Goal: Task Accomplishment & Management: Complete application form

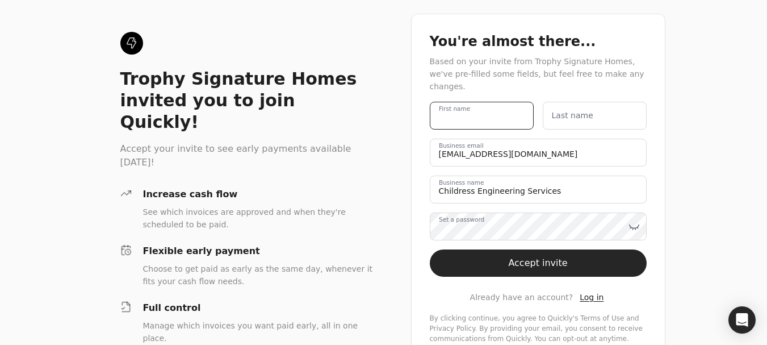
click at [500, 108] on name "First name" at bounding box center [482, 116] width 104 height 28
type name "[DEMOGRAPHIC_DATA]"
type name "[PERSON_NAME]"
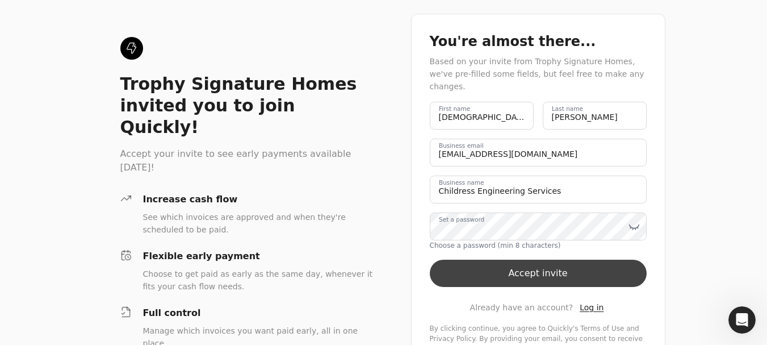
click at [542, 259] on button "Accept invite" at bounding box center [538, 272] width 217 height 27
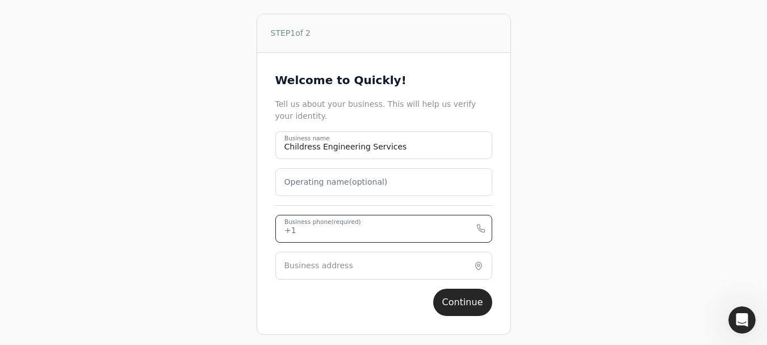
click at [412, 227] on phone "Business phone (required)" at bounding box center [383, 229] width 217 height 28
paste phone "214.451.6630"
type phone "214.451.6630"
click at [470, 300] on button "Continue" at bounding box center [462, 301] width 59 height 27
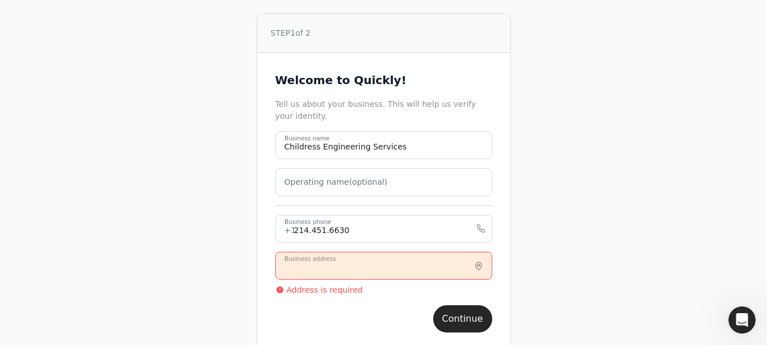
click at [370, 269] on input "Business address" at bounding box center [383, 265] width 217 height 28
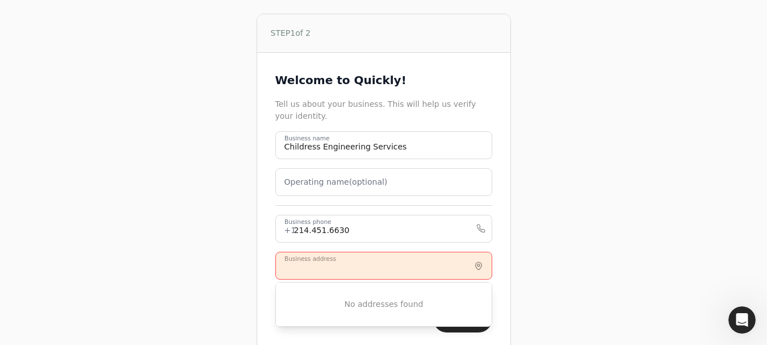
drag, startPoint x: 301, startPoint y: 263, endPoint x: 296, endPoint y: 270, distance: 8.5
click at [296, 271] on input "Business address" at bounding box center [383, 265] width 217 height 28
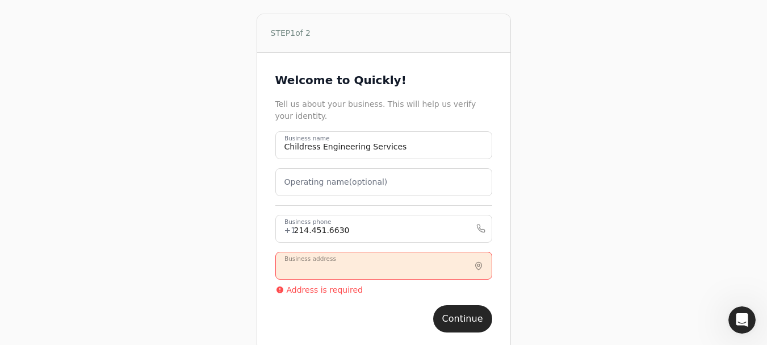
paste input "[STREET_ADDRESS]"
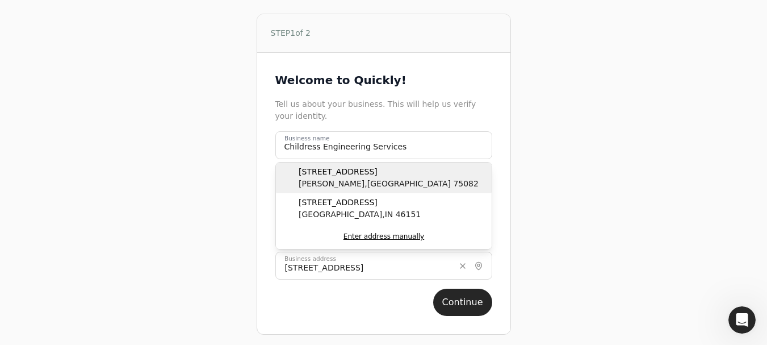
click at [375, 178] on span "[GEOGRAPHIC_DATA]" at bounding box center [389, 184] width 180 height 12
type input "[STREET_ADDRESS]"
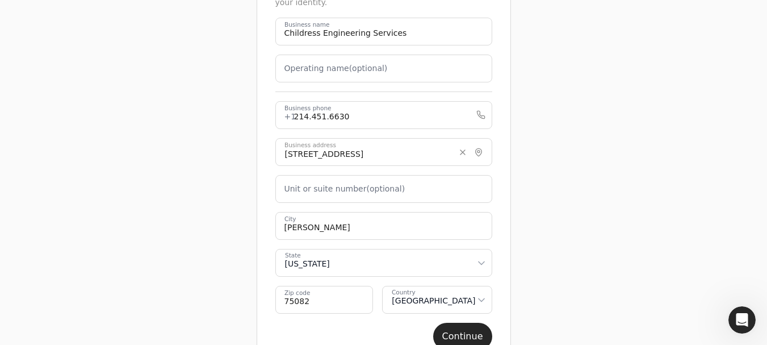
scroll to position [151, 0]
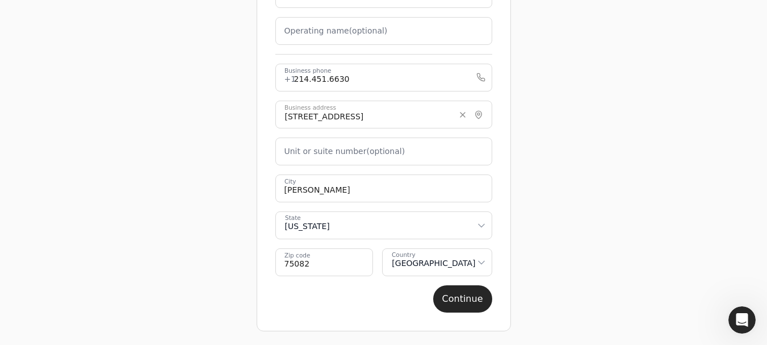
click at [365, 153] on label "Unit or suite number (optional)" at bounding box center [344, 151] width 121 height 12
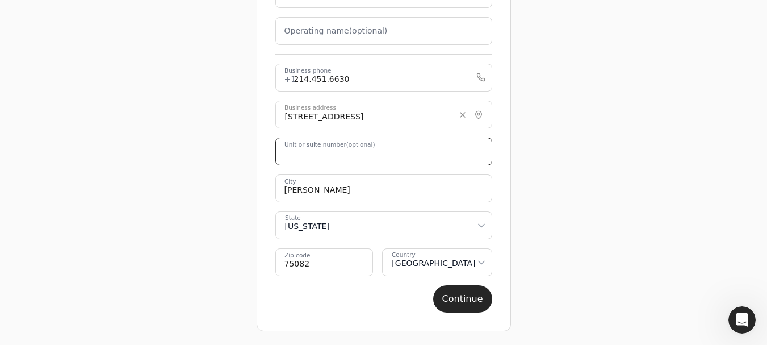
click at [365, 153] on number "Unit or suite number (optional)" at bounding box center [383, 151] width 217 height 28
type number "4000"
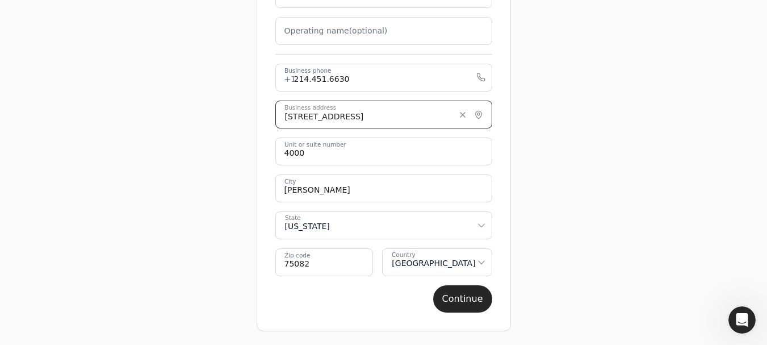
click at [393, 120] on input "[STREET_ADDRESS]" at bounding box center [383, 114] width 217 height 28
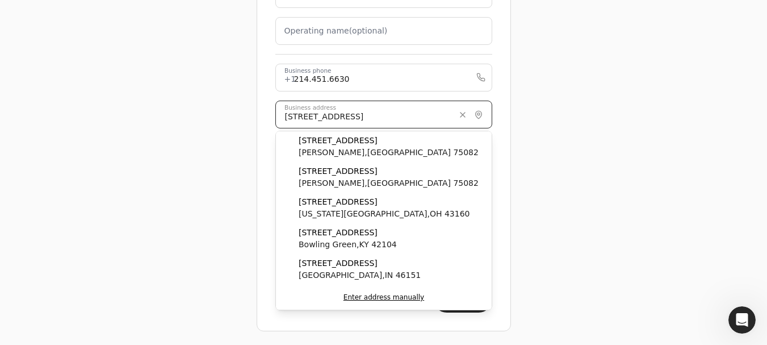
type input "[STREET_ADDRESS]"
click at [588, 167] on div "STEP 1 of 2 Welcome to Quickly! Tell us about your business. This will help us …" at bounding box center [383, 97] width 727 height 496
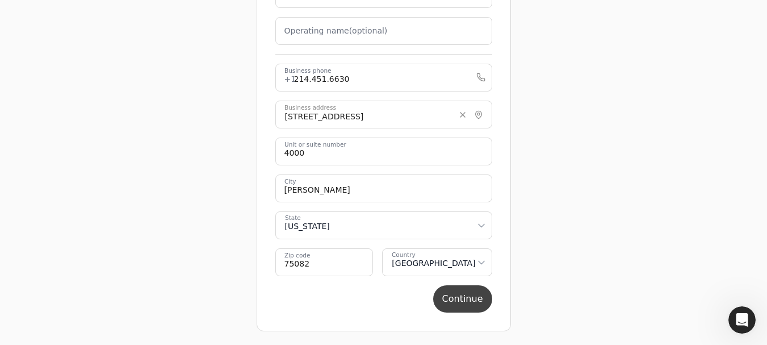
click at [473, 300] on button "Continue" at bounding box center [462, 298] width 59 height 27
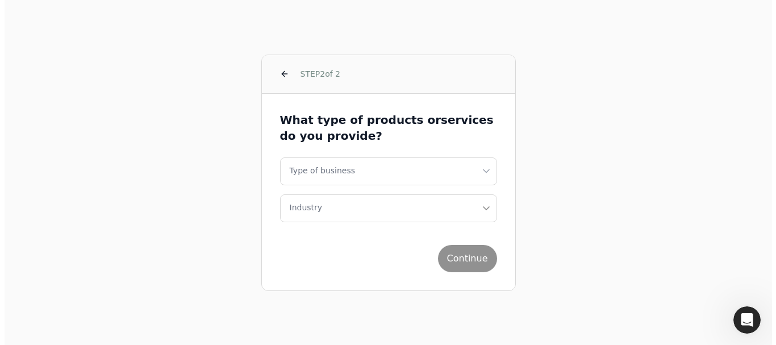
scroll to position [0, 0]
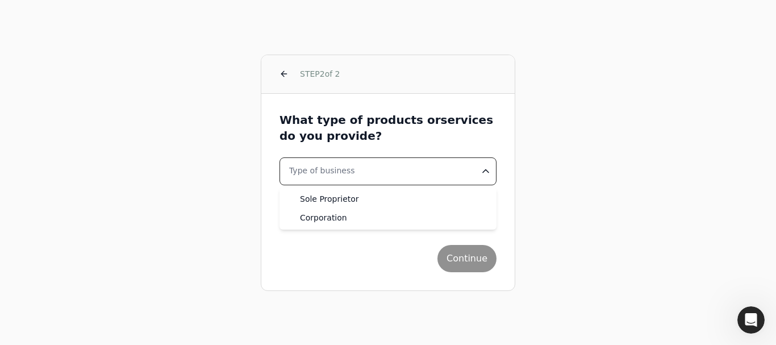
click at [423, 177] on html "STEP 2 of 2 What type of products or services do you provide? Type of business …" at bounding box center [388, 172] width 776 height 345
select select "corporation"
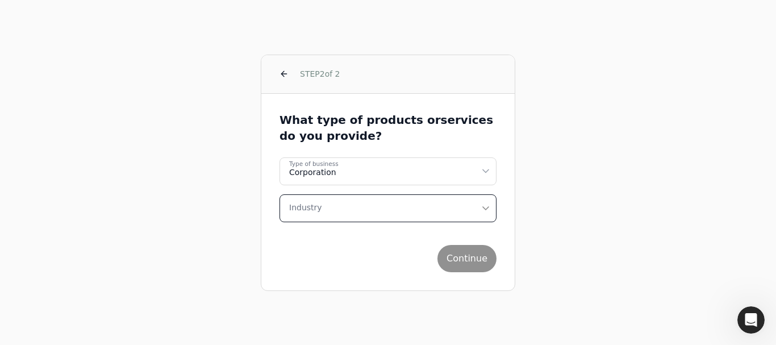
click at [358, 218] on button "Industry" at bounding box center [387, 208] width 217 height 28
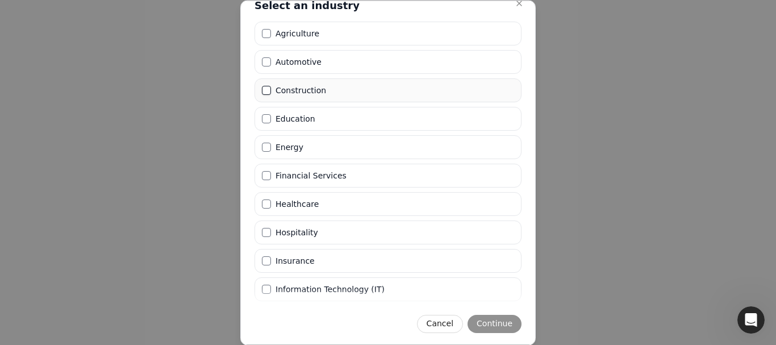
click at [264, 93] on button "Construction" at bounding box center [266, 90] width 9 height 9
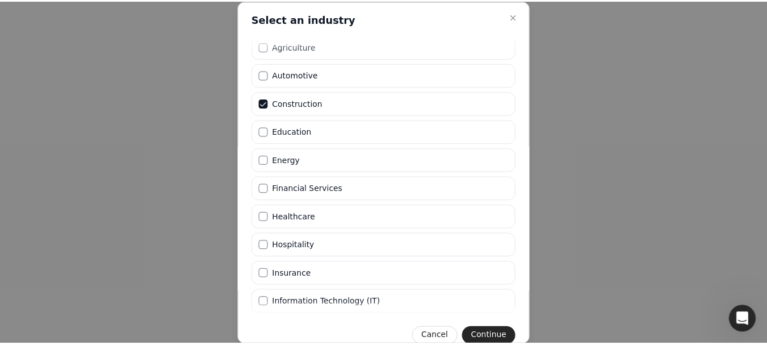
scroll to position [279, 0]
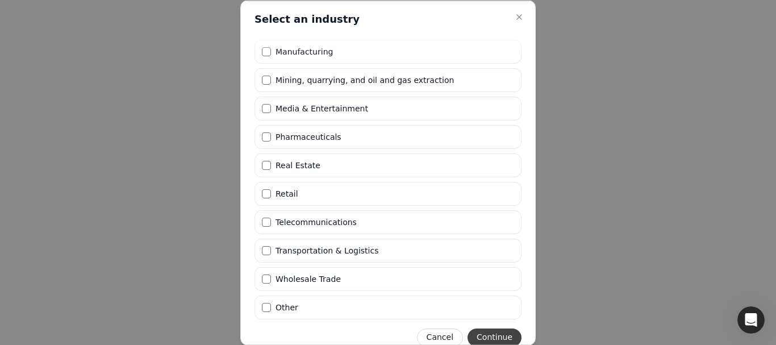
click at [488, 337] on button "Continue" at bounding box center [494, 337] width 54 height 18
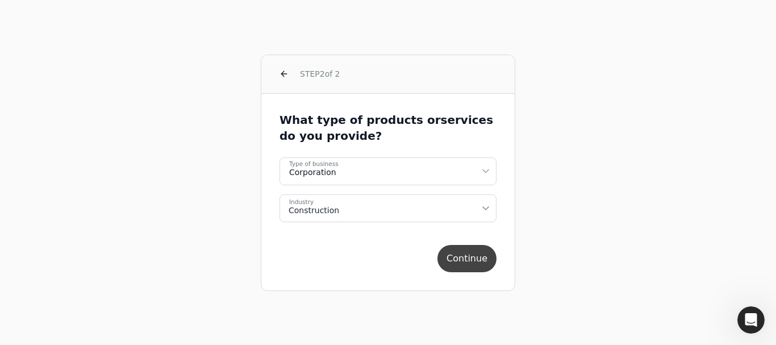
click at [468, 259] on button "Continue" at bounding box center [466, 258] width 59 height 27
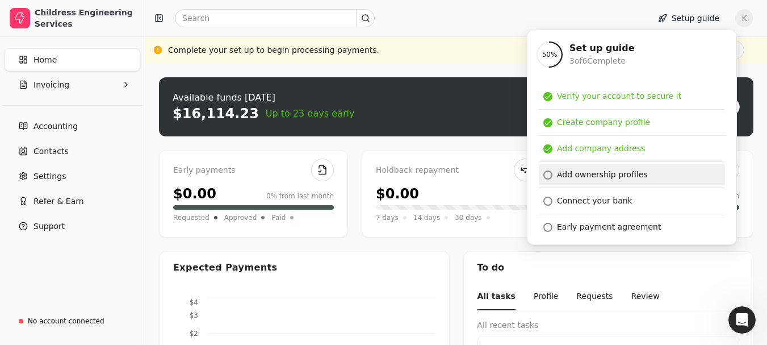
click at [546, 174] on div at bounding box center [547, 174] width 9 height 9
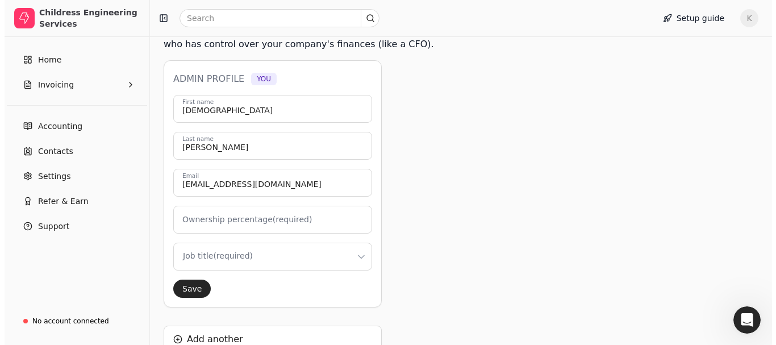
scroll to position [270, 0]
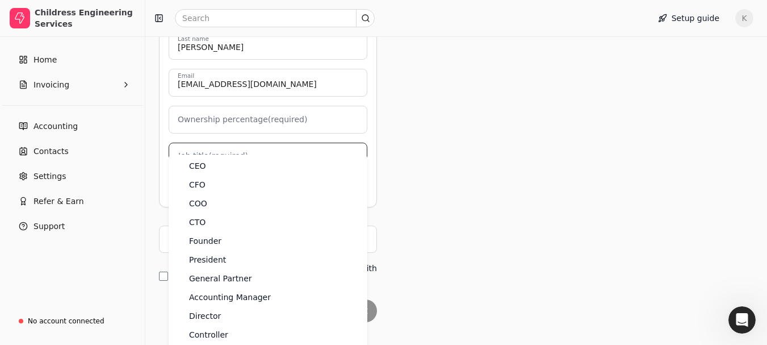
click at [222, 136] on html "Childress Engineering Services Home Invoicing Accounting Contacts Settings Refe…" at bounding box center [383, 46] width 767 height 633
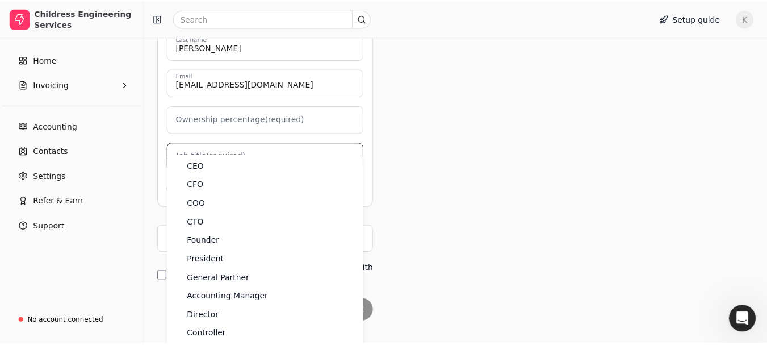
scroll to position [44, 0]
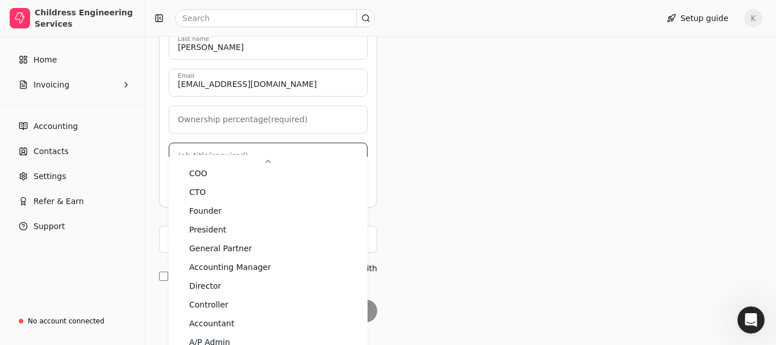
type input "0"
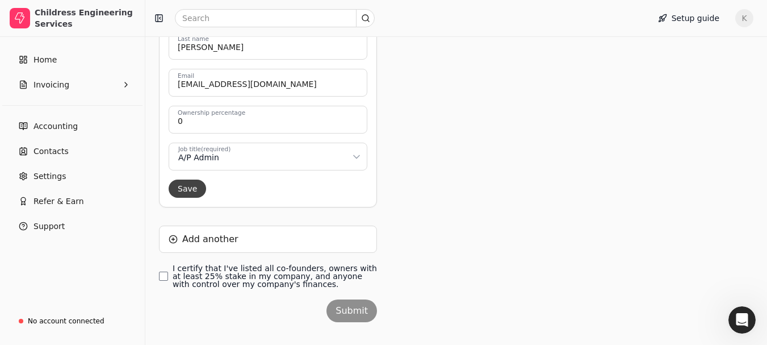
click at [185, 179] on button "Save" at bounding box center [187, 188] width 37 height 18
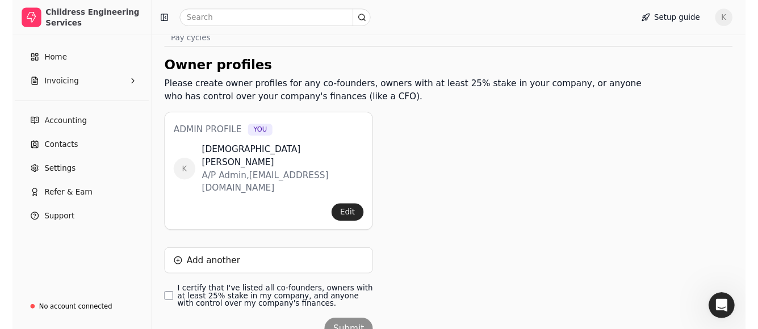
scroll to position [0, 0]
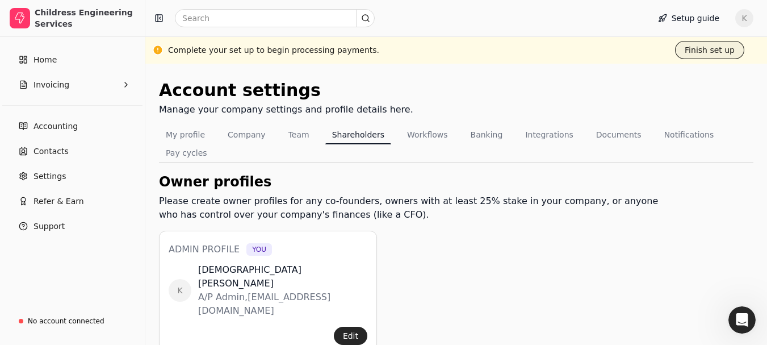
click at [713, 52] on button "Finish set up" at bounding box center [709, 50] width 69 height 18
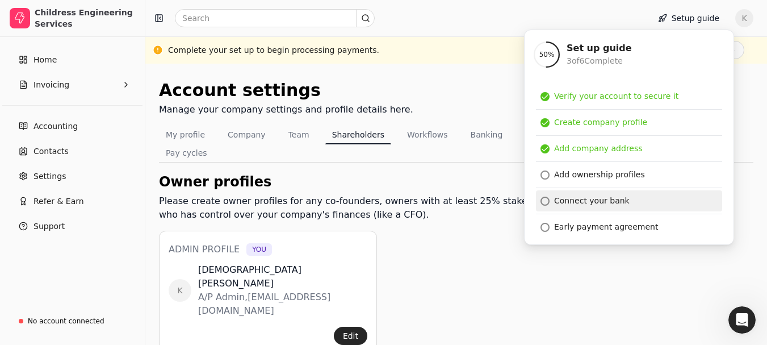
click at [546, 202] on div at bounding box center [544, 200] width 9 height 9
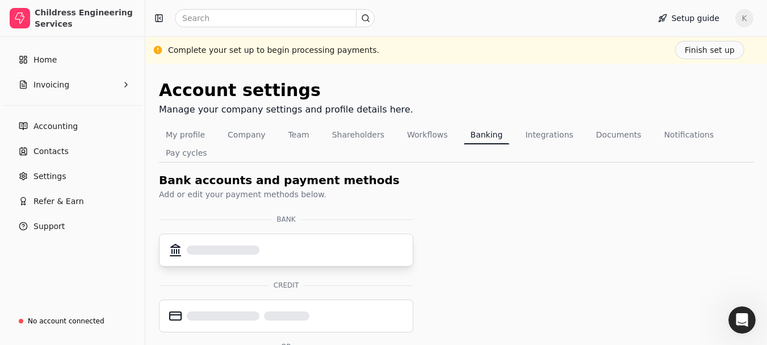
click at [274, 243] on div at bounding box center [286, 250] width 235 height 14
click at [240, 244] on div "Add bank account" at bounding box center [223, 250] width 72 height 12
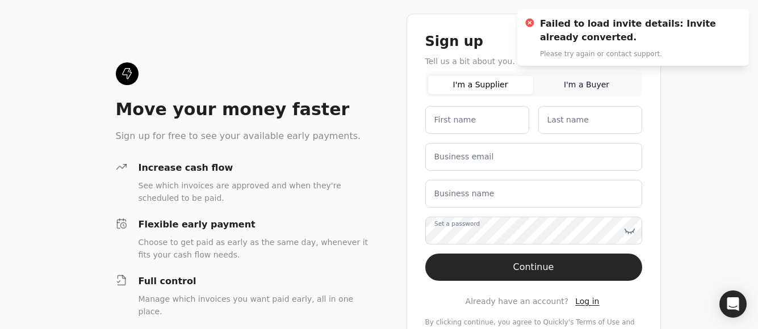
click at [666, 154] on div "Move your money faster Sign up for free to see your available early payments. I…" at bounding box center [379, 190] width 758 height 380
click at [584, 303] on span "Log in" at bounding box center [587, 301] width 24 height 9
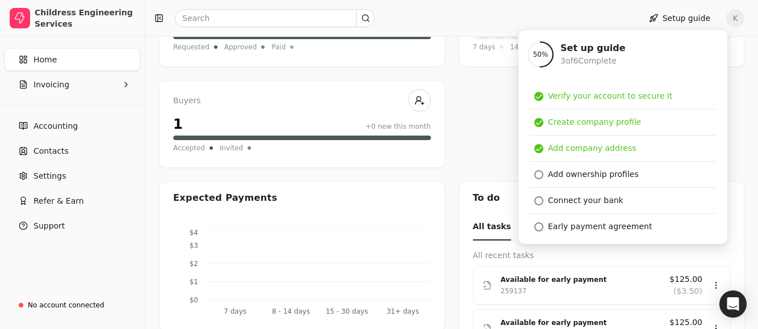
scroll to position [341, 0]
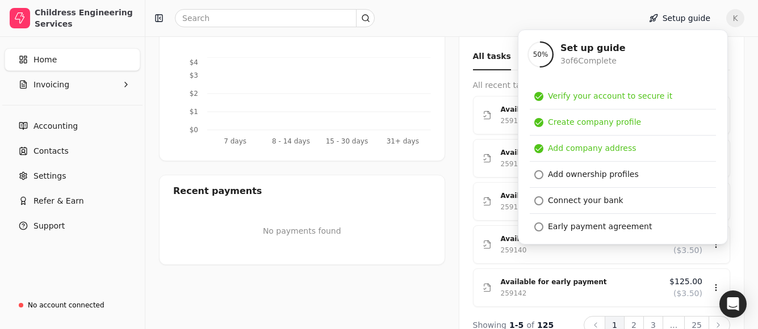
click at [536, 13] on div at bounding box center [390, 18] width 481 height 18
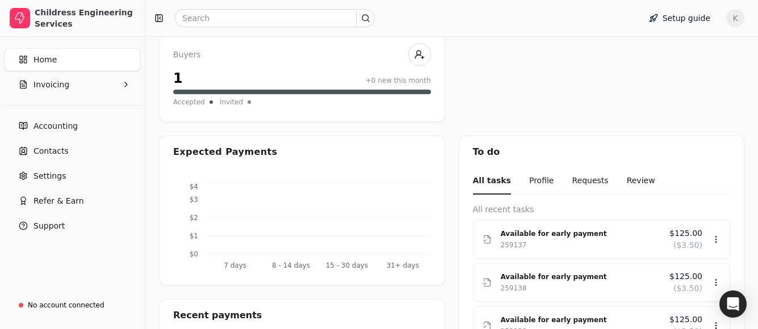
scroll to position [0, 0]
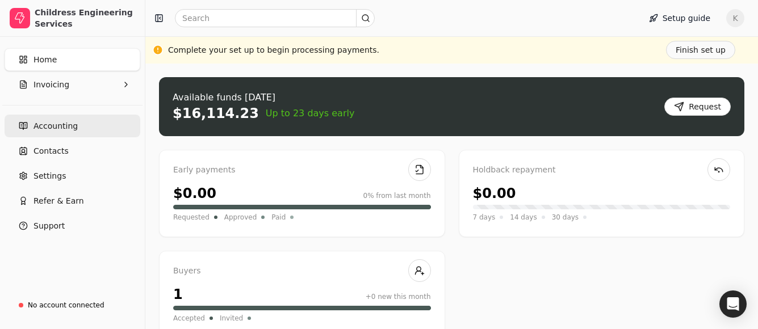
click at [44, 123] on span "Accounting" at bounding box center [55, 126] width 44 height 12
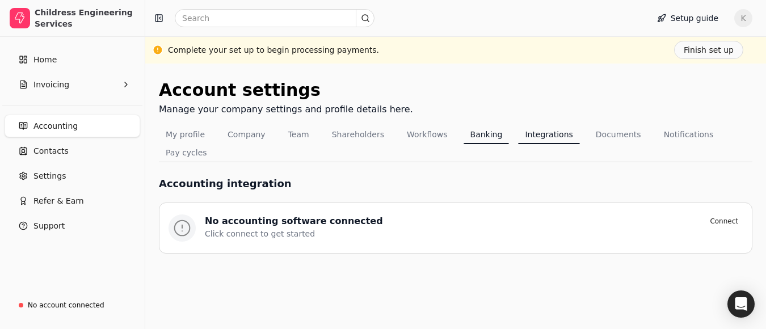
click at [466, 136] on button "Banking" at bounding box center [487, 134] width 46 height 18
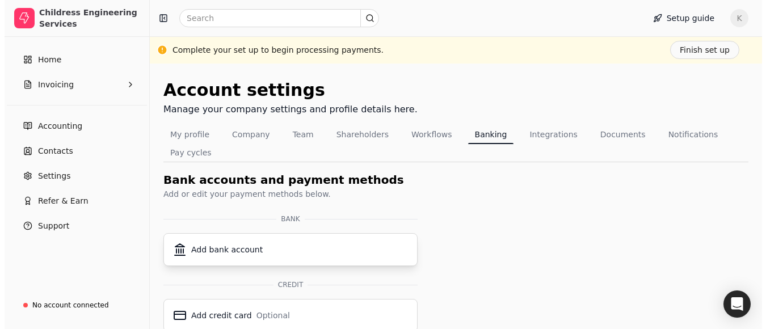
scroll to position [114, 0]
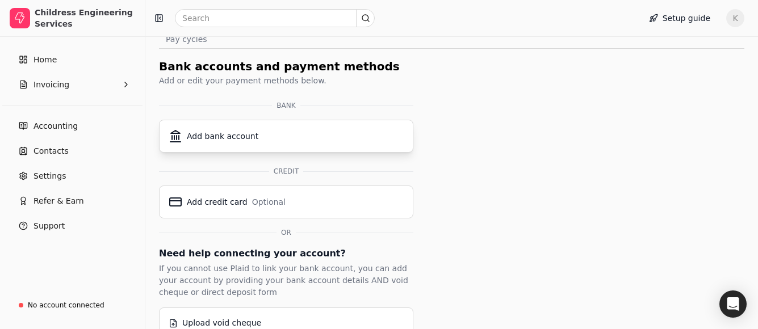
click at [242, 141] on div "Add bank account" at bounding box center [223, 137] width 72 height 12
